Goal: Task Accomplishment & Management: Manage account settings

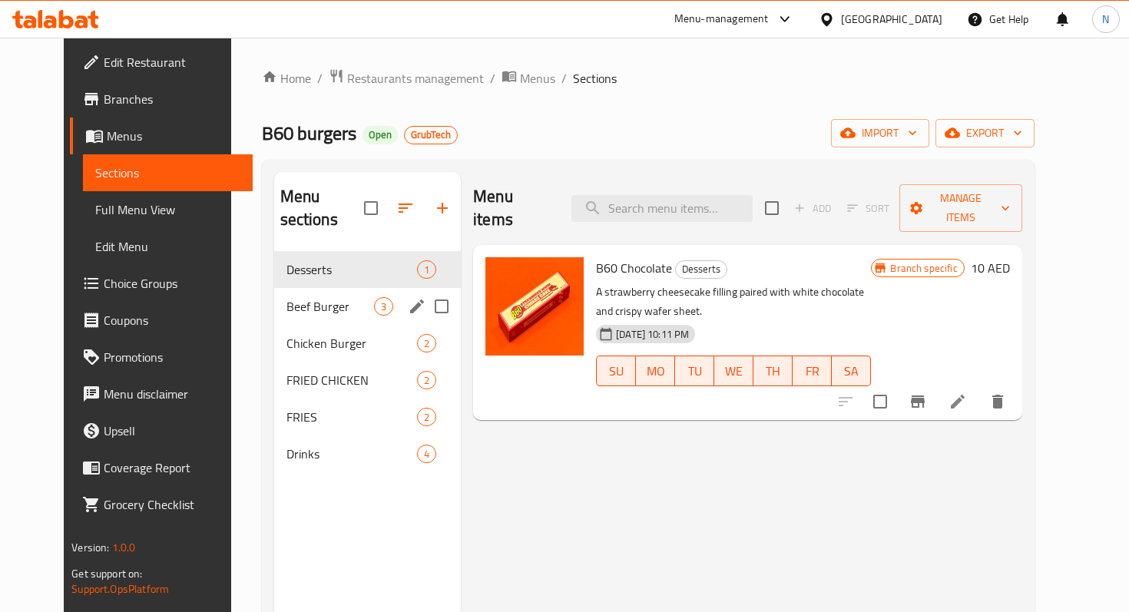
click at [312, 297] on span "Beef Burger" at bounding box center [330, 306] width 88 height 18
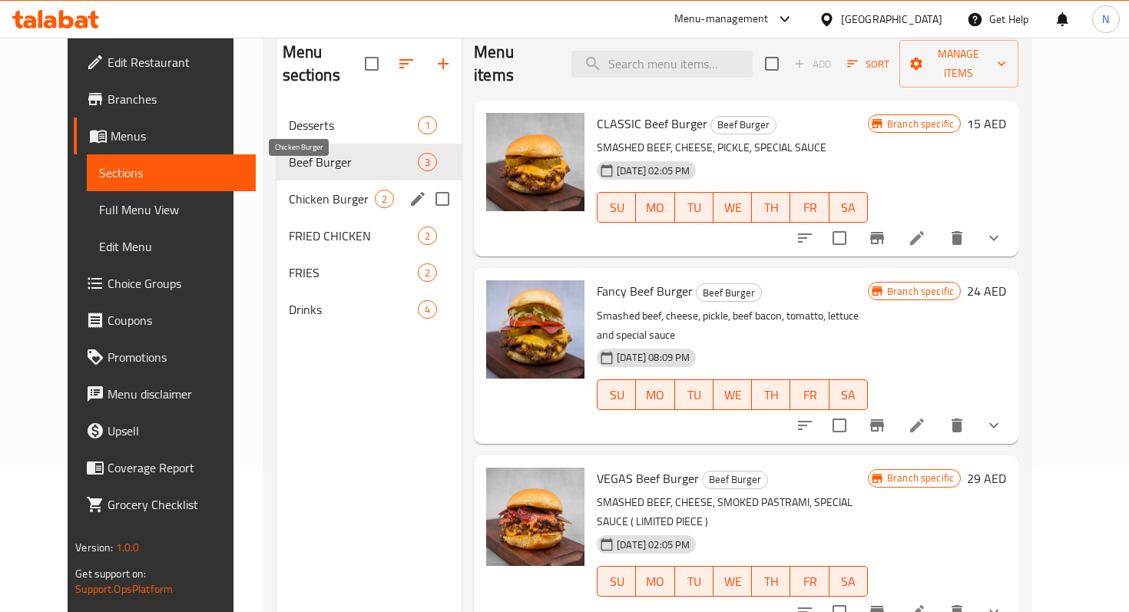
scroll to position [215, 0]
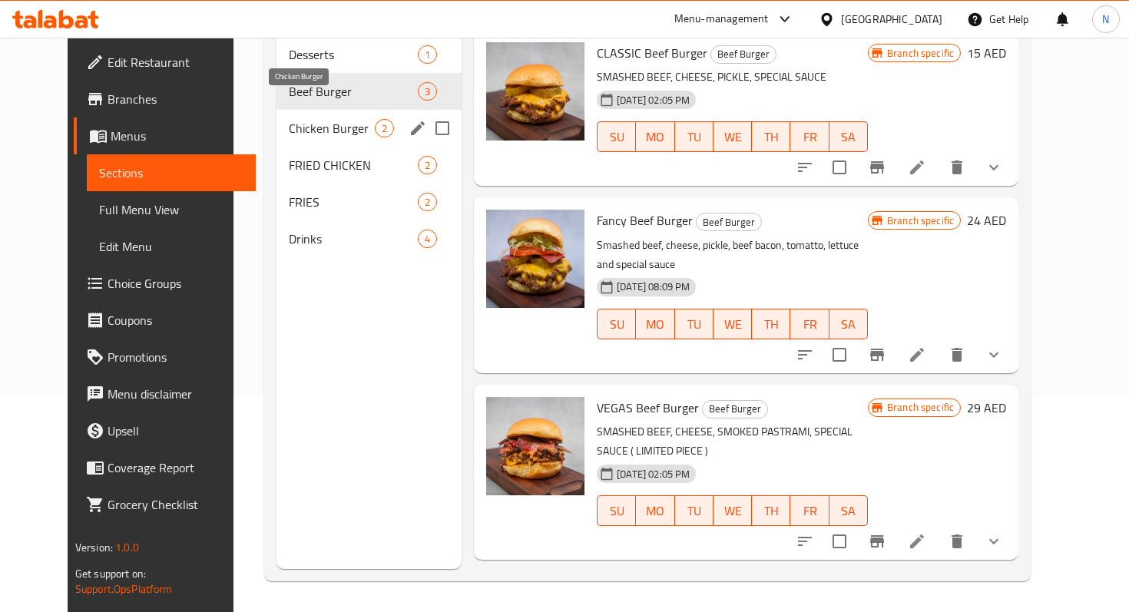
click at [289, 119] on span "Chicken Burger" at bounding box center [332, 128] width 87 height 18
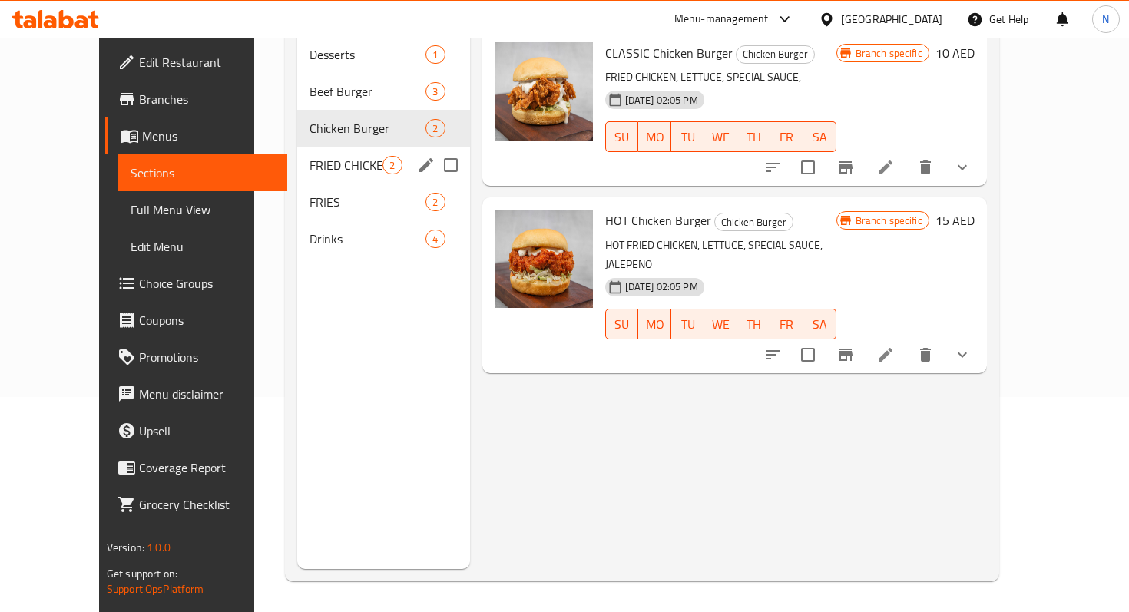
click at [310, 156] on span "FRIED CHICKEN" at bounding box center [346, 165] width 73 height 18
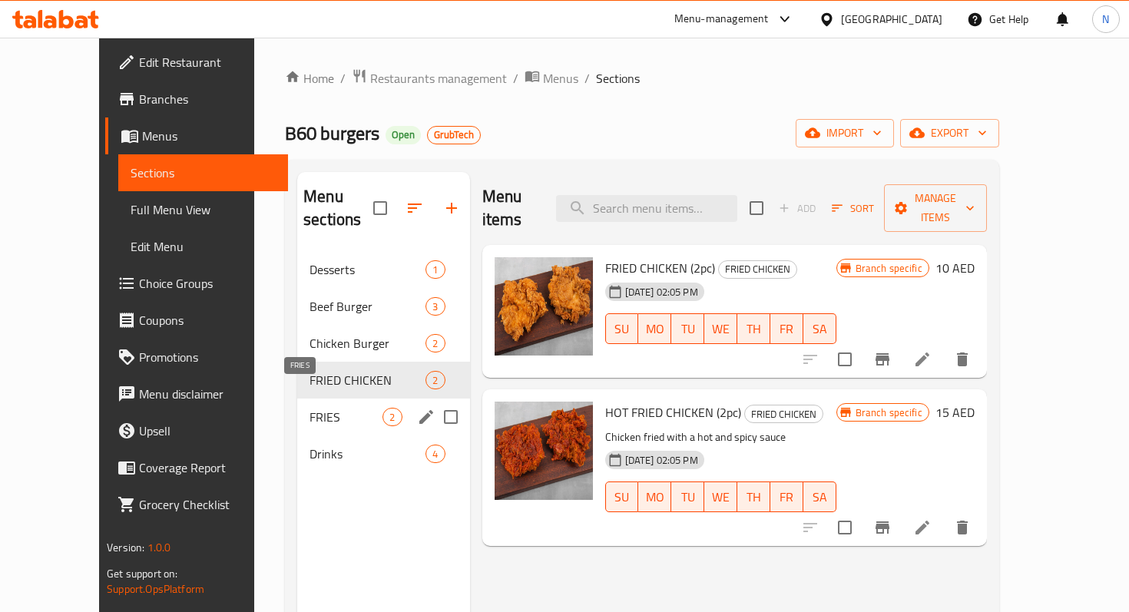
click at [310, 408] on span "FRIES" at bounding box center [346, 417] width 73 height 18
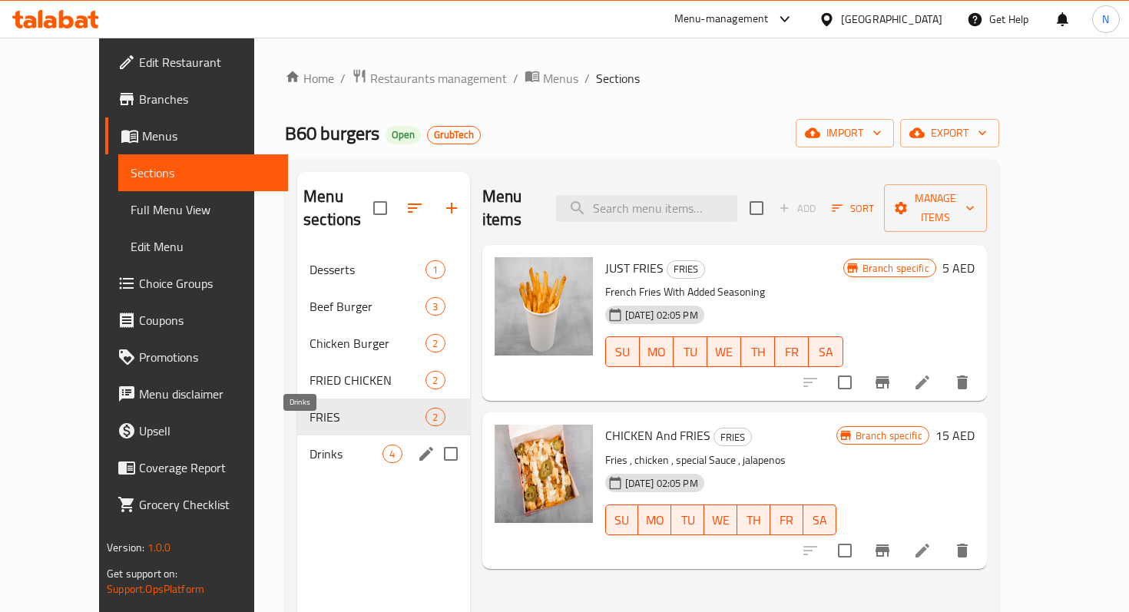
click at [310, 445] on span "Drinks" at bounding box center [346, 454] width 73 height 18
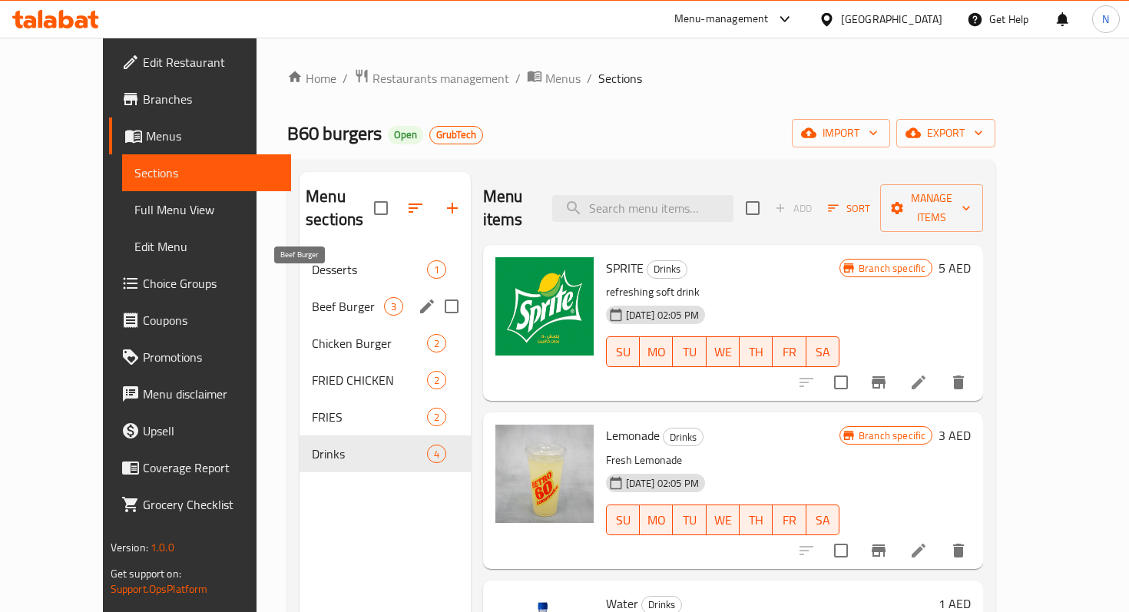
click at [312, 297] on span "Beef Burger" at bounding box center [347, 306] width 71 height 18
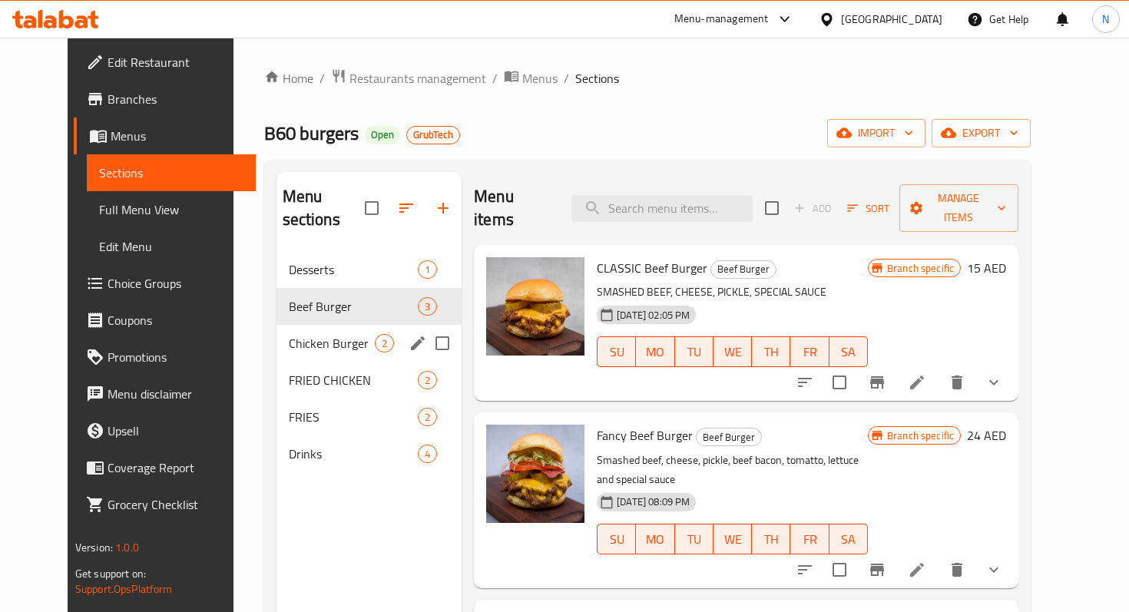
click at [287, 331] on div "Chicken Burger 2" at bounding box center [370, 343] width 186 height 37
